Goal: Task Accomplishment & Management: Manage account settings

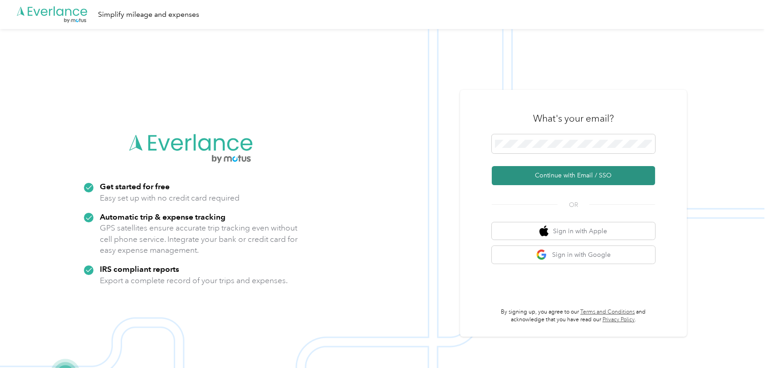
click at [578, 172] on button "Continue with Email / SSO" at bounding box center [573, 175] width 163 height 19
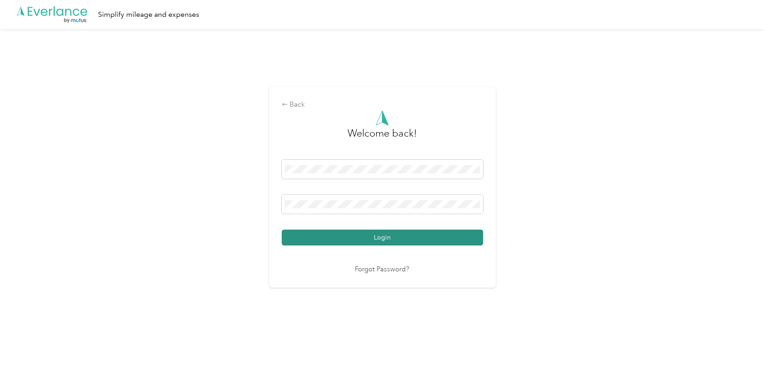
click at [381, 236] on button "Login" at bounding box center [382, 237] width 201 height 16
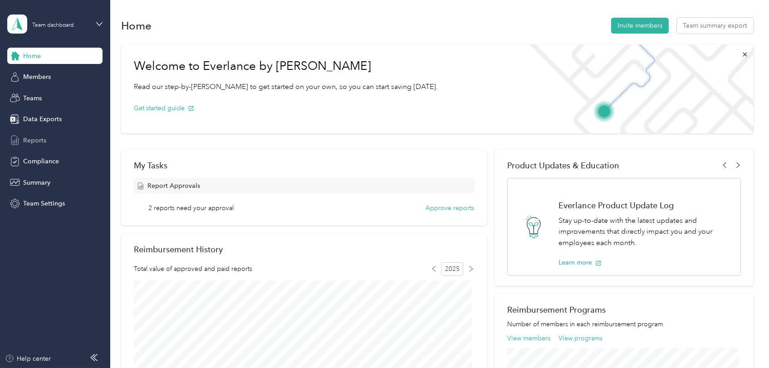
click at [34, 139] on span "Reports" at bounding box center [34, 141] width 23 height 10
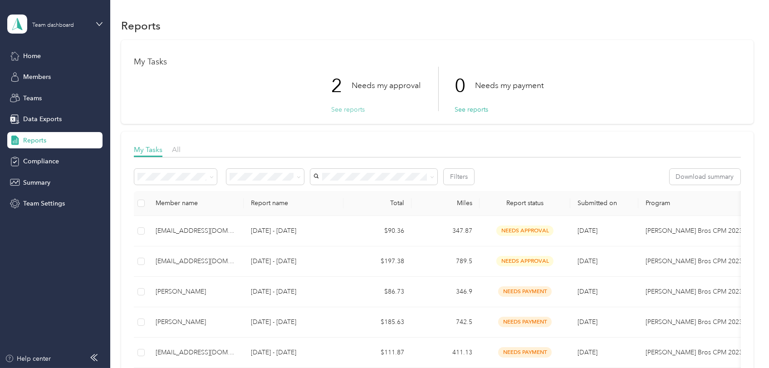
click at [345, 107] on button "See reports" at bounding box center [348, 110] width 34 height 10
